Goal: Information Seeking & Learning: Learn about a topic

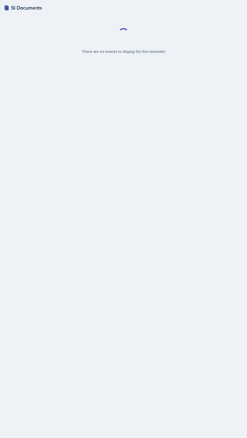
select select "2bed604d-1099-4043-b1bc-2365e8740244"
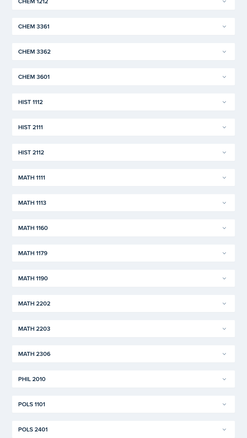
scroll to position [330, 0]
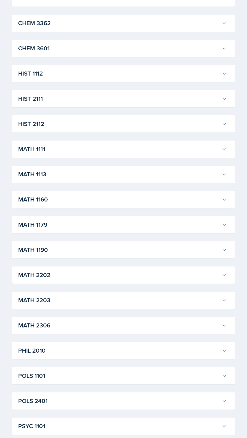
click at [163, 176] on h3 "MATH 1113" at bounding box center [118, 174] width 201 height 9
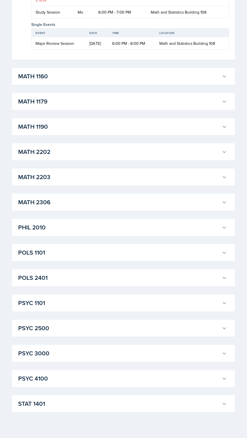
scroll to position [1123, 0]
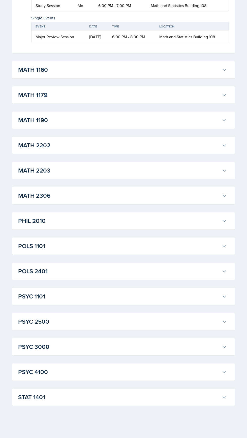
click at [181, 126] on button "MATH 1190" at bounding box center [122, 120] width 211 height 11
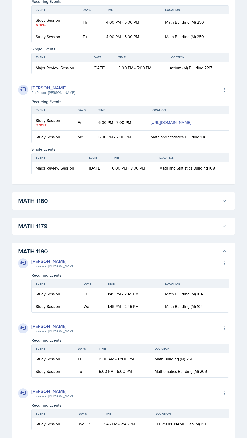
scroll to position [920, 0]
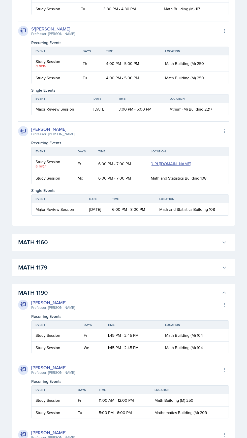
click at [134, 272] on h3 "MATH 1179" at bounding box center [118, 267] width 201 height 9
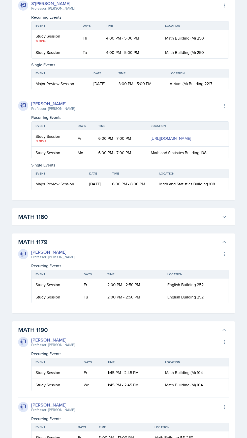
scroll to position [946, 0]
click at [153, 246] on h3 "MATH 1179" at bounding box center [118, 241] width 201 height 9
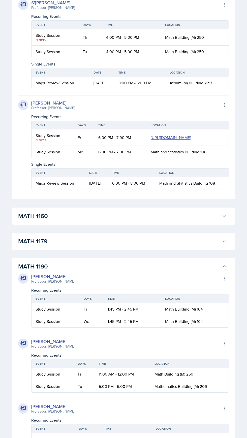
click at [152, 246] on h3 "MATH 1179" at bounding box center [118, 241] width 201 height 9
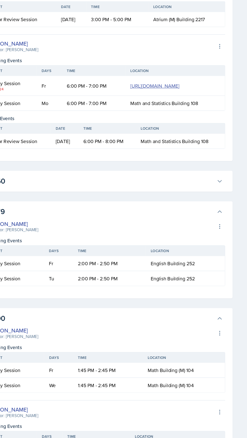
click at [183, 247] on button "MATH 1179" at bounding box center [122, 241] width 211 height 11
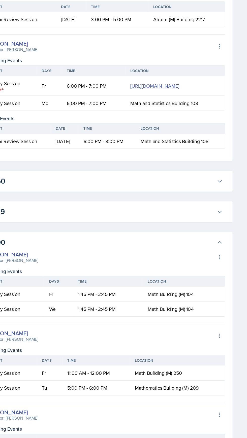
click at [192, 221] on h3 "MATH 1160" at bounding box center [118, 216] width 201 height 9
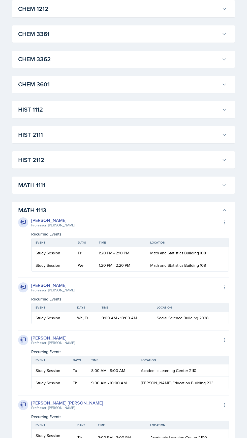
scroll to position [293, 0]
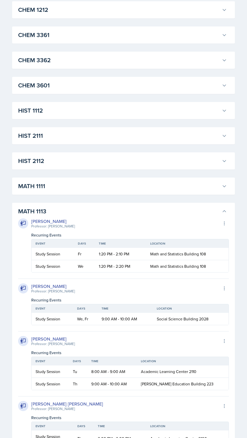
click at [189, 184] on h3 "MATH 1111" at bounding box center [118, 186] width 201 height 9
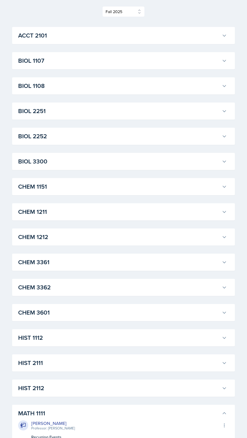
scroll to position [56, 0]
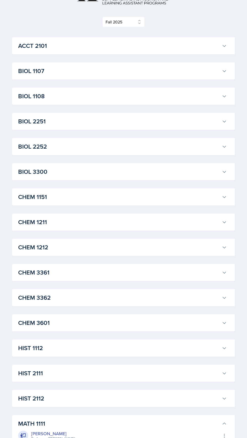
click at [170, 223] on h3 "CHEM 1211" at bounding box center [118, 222] width 201 height 9
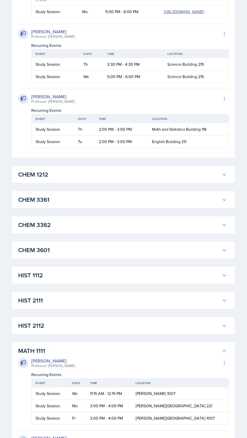
scroll to position [998, 0]
click at [141, 179] on h3 "CHEM 1212" at bounding box center [118, 174] width 201 height 9
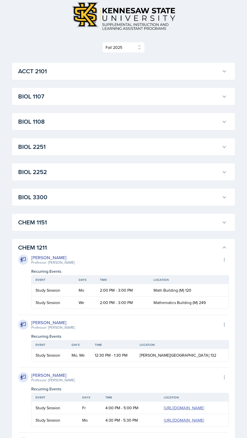
scroll to position [24, 0]
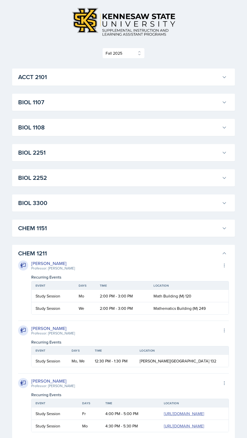
click at [180, 225] on h3 "CHEM 1151" at bounding box center [118, 228] width 201 height 9
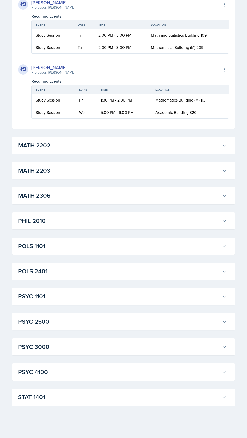
scroll to position [4520, 0]
click at [183, 197] on h3 "MATH 2306" at bounding box center [118, 195] width 201 height 9
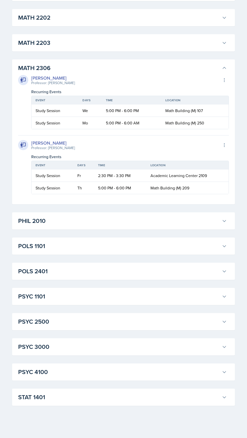
click at [191, 48] on button "MATH 2203" at bounding box center [122, 42] width 211 height 11
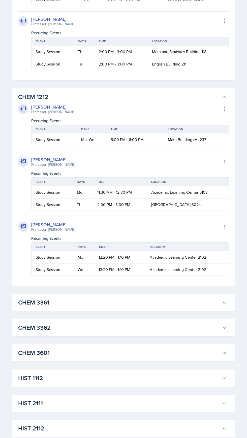
scroll to position [1143, 0]
